Goal: Information Seeking & Learning: Learn about a topic

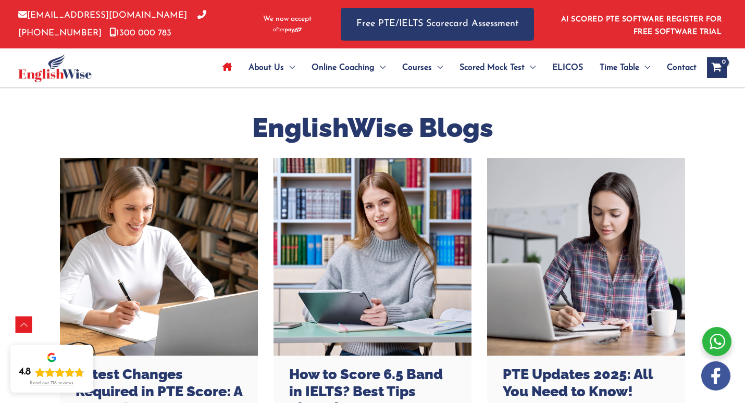
scroll to position [2722, 0]
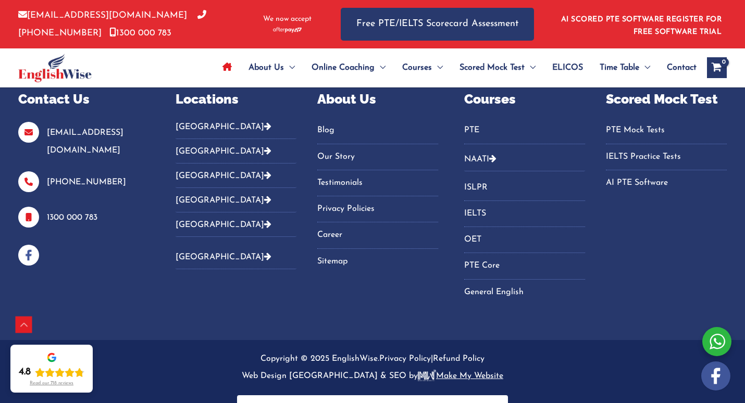
scroll to position [3710, 0]
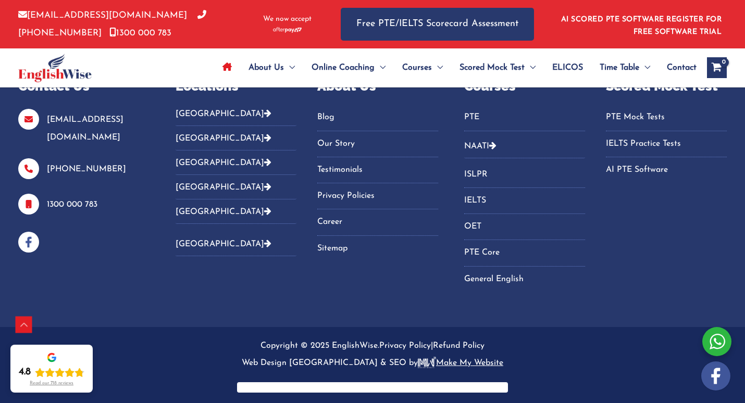
click at [324, 118] on link "Blog" at bounding box center [377, 117] width 121 height 17
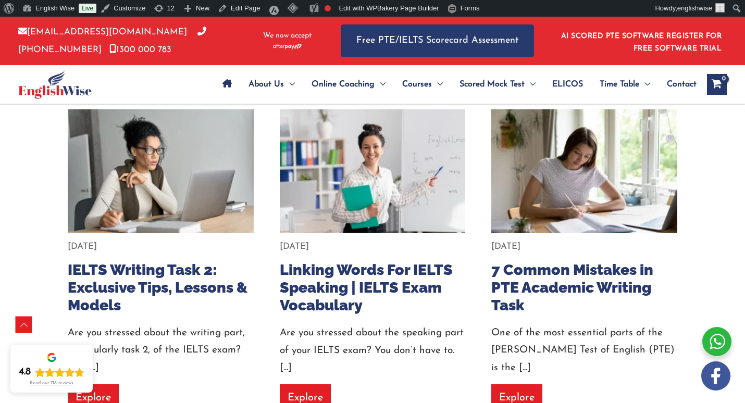
scroll to position [5292, 0]
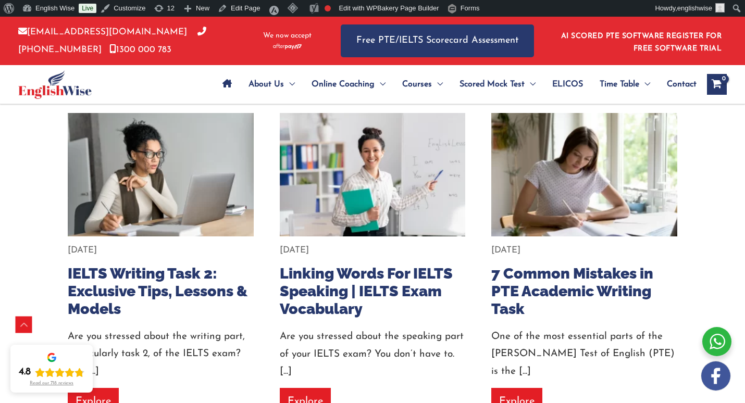
drag, startPoint x: 541, startPoint y: 299, endPoint x: 506, endPoint y: 298, distance: 35.4
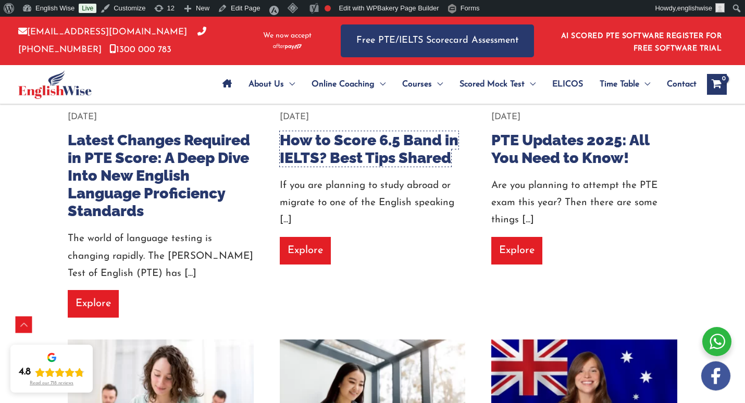
scroll to position [463, 0]
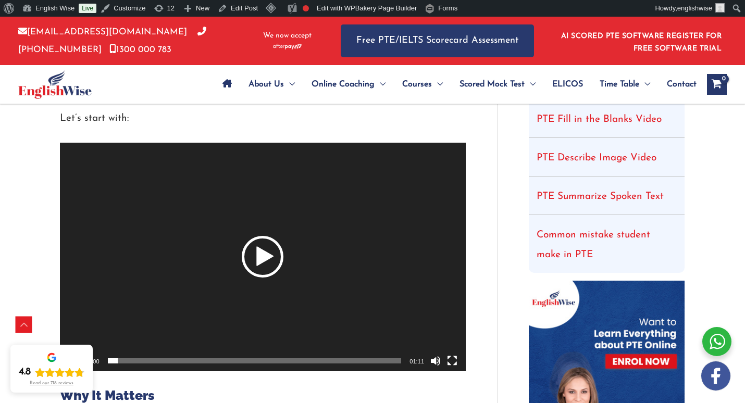
scroll to position [58, 0]
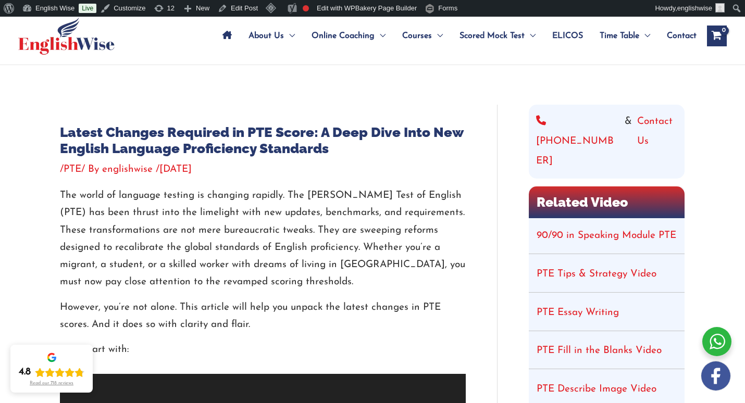
click at [155, 277] on p "The world of language testing is changing rapidly. The [PERSON_NAME] Test of En…" at bounding box center [263, 239] width 406 height 104
click at [421, 192] on p "The world of language testing is changing rapidly. The Pearson Test of English …" at bounding box center [263, 239] width 406 height 104
click at [419, 192] on p "The world of language testing is changing rapidly. The Pearson Test of English …" at bounding box center [263, 239] width 406 height 104
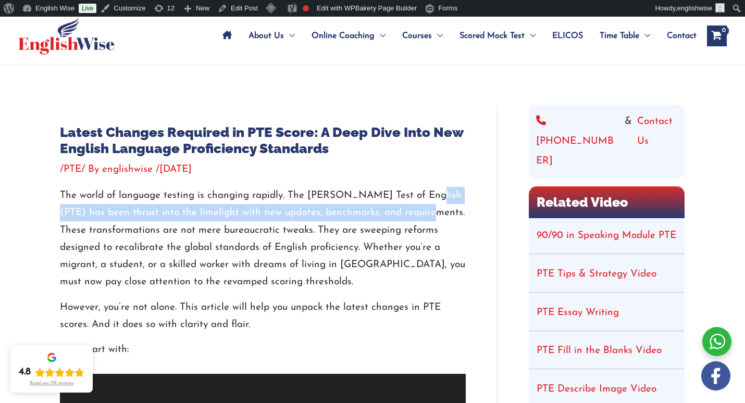
drag, startPoint x: 421, startPoint y: 193, endPoint x: 411, endPoint y: 208, distance: 18.8
click at [411, 208] on p "The world of language testing is changing rapidly. The Pearson Test of English …" at bounding box center [263, 239] width 406 height 104
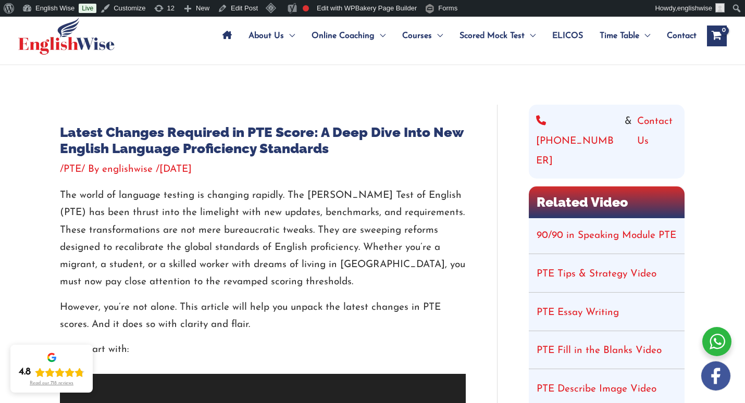
click at [326, 265] on p "The world of language testing is changing rapidly. The Pearson Test of English …" at bounding box center [263, 239] width 406 height 104
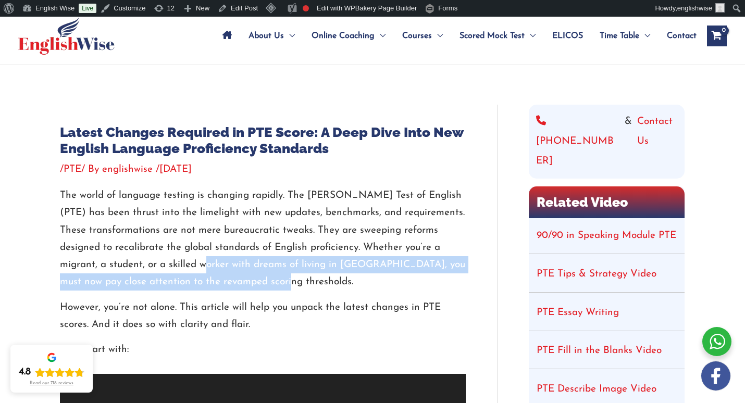
drag, startPoint x: 184, startPoint y: 266, endPoint x: 273, endPoint y: 284, distance: 90.4
click at [273, 284] on p "The world of language testing is changing rapidly. The Pearson Test of English …" at bounding box center [263, 239] width 406 height 104
copy p "with dreams of living in Australia, you must now pay close attention to the rev…"
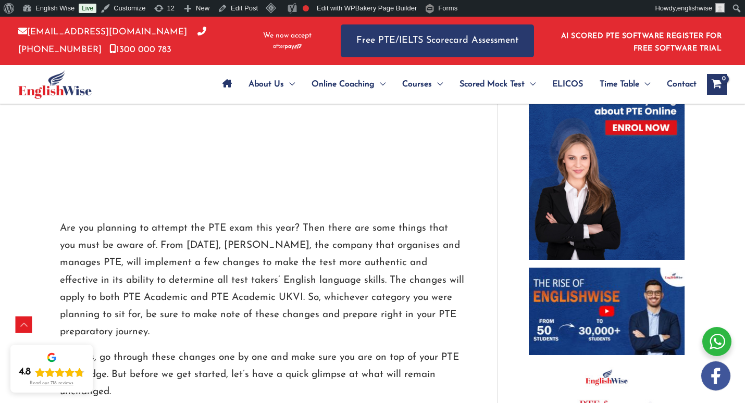
scroll to position [579, 0]
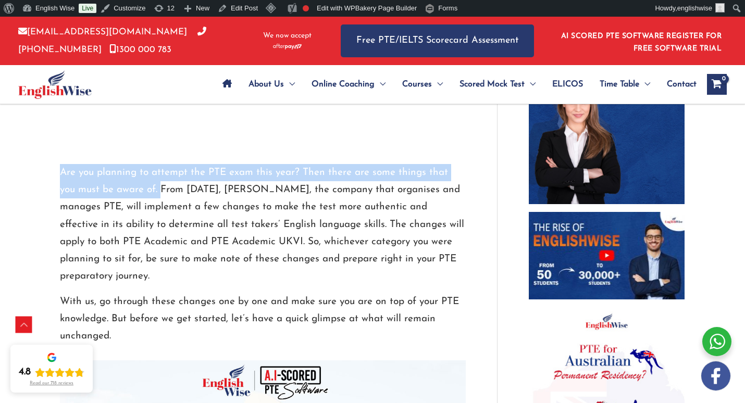
copy p "Are you planning to attempt the PTE exam this year? Then there are some things …"
drag, startPoint x: 58, startPoint y: 174, endPoint x: 142, endPoint y: 188, distance: 84.6
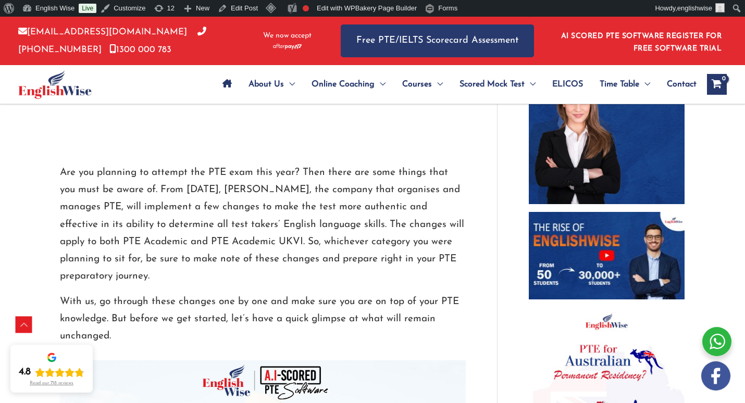
click at [231, 244] on p "Are you planning to attempt the PTE exam this year? Then there are some things …" at bounding box center [263, 224] width 406 height 121
click at [170, 293] on p "With us, go through these changes one by one and make sure you are on top of yo…" at bounding box center [263, 319] width 406 height 52
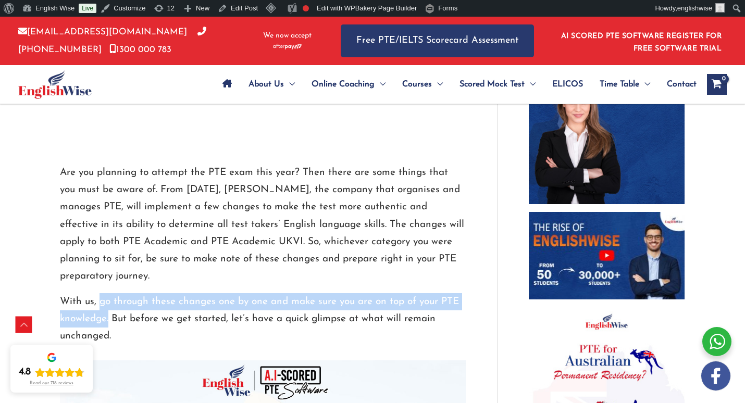
copy p "go through these changes one by one and make sure you are on top of your PTE kn…"
drag, startPoint x: 100, startPoint y: 299, endPoint x: 109, endPoint y: 316, distance: 19.8
click at [109, 316] on p "With us, go through these changes one by one and make sure you are on top of yo…" at bounding box center [263, 319] width 406 height 52
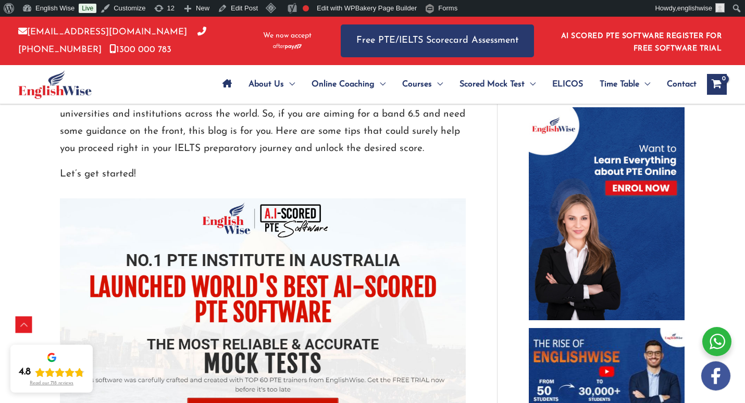
click at [371, 146] on p "If you are planning to study abroad or migrate to one of the English speaking c…" at bounding box center [263, 96] width 406 height 121
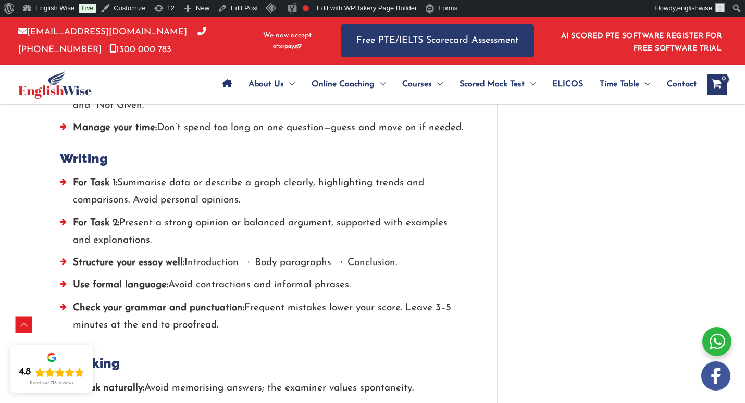
scroll to position [1737, 0]
